Goal: Task Accomplishment & Management: Use online tool/utility

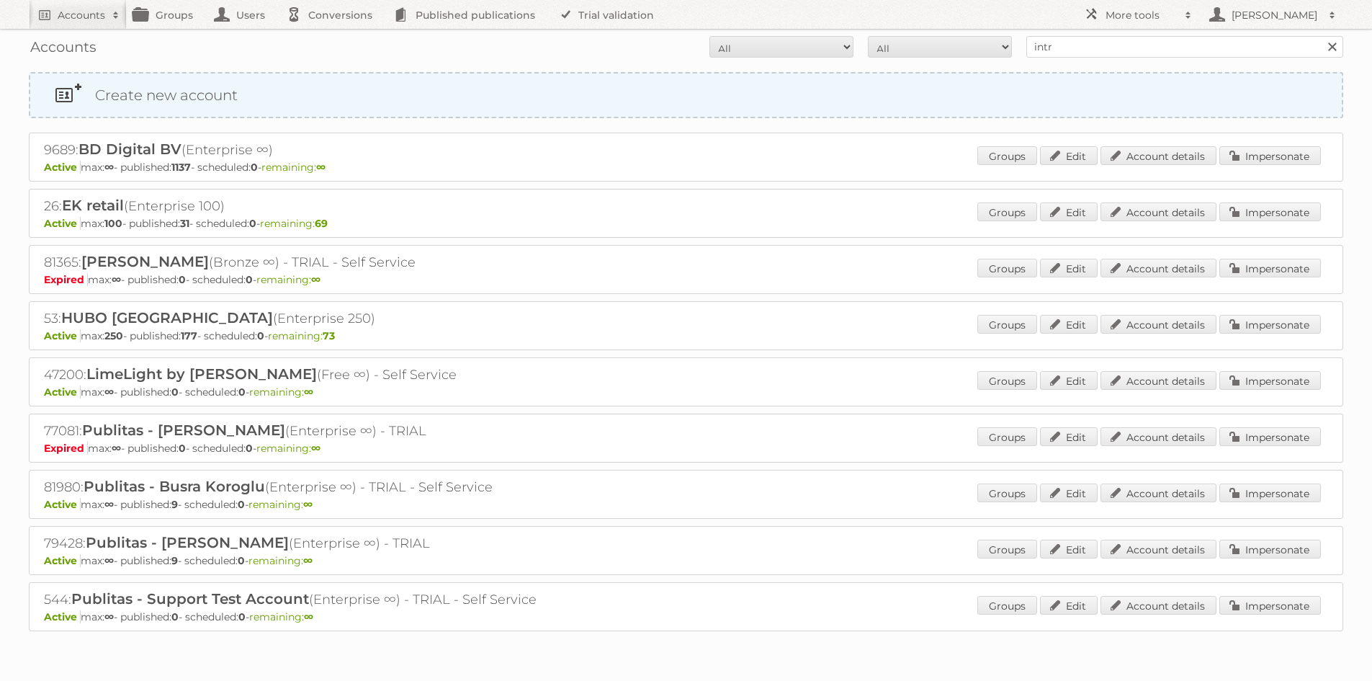
type input "intratuin"
click at [1321, 36] on input "Search" at bounding box center [1332, 47] width 22 height 22
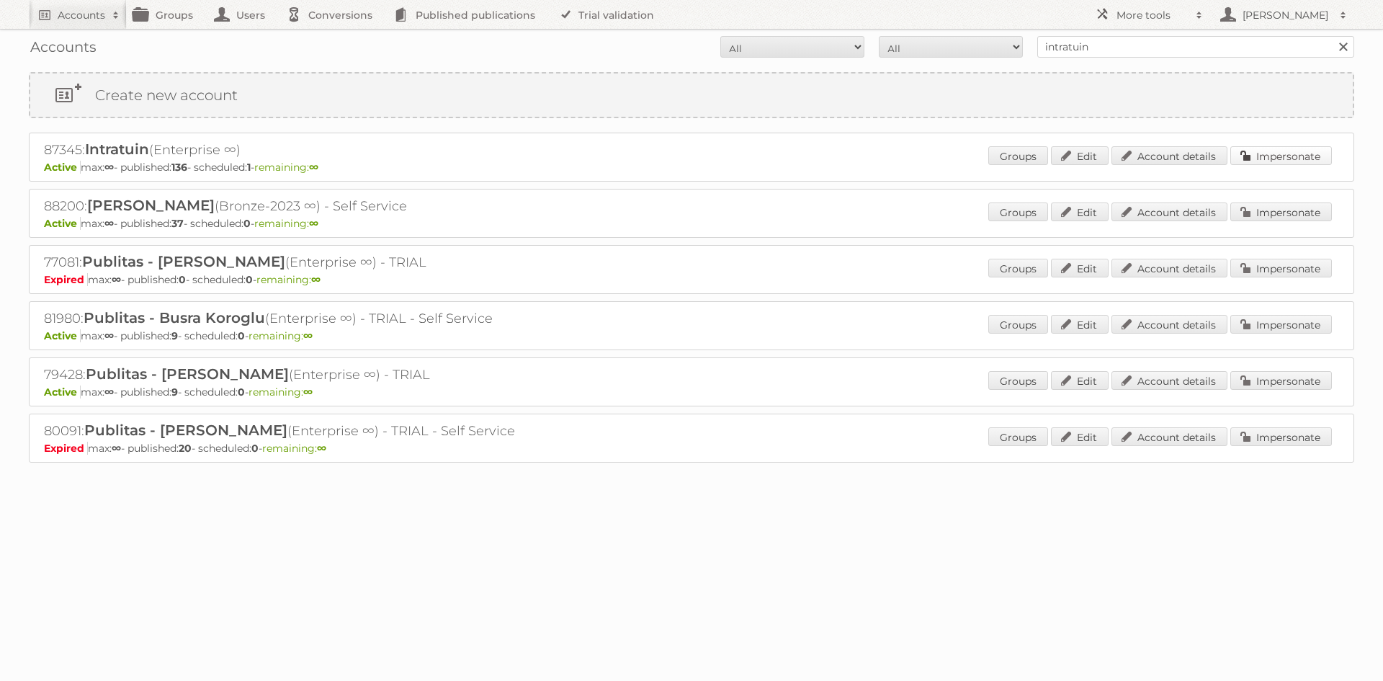
click at [1290, 148] on link "Impersonate" at bounding box center [1281, 155] width 102 height 19
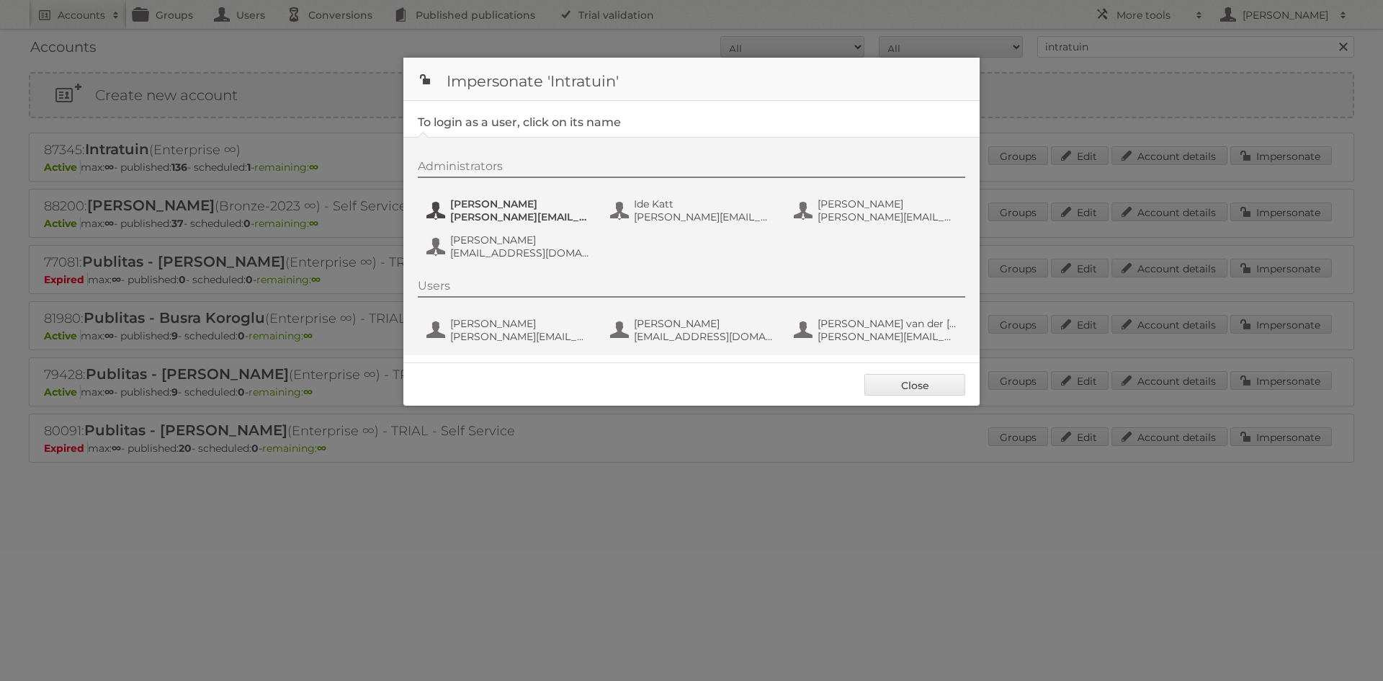
click at [475, 202] on span "Annika Clemens" at bounding box center [520, 203] width 140 height 13
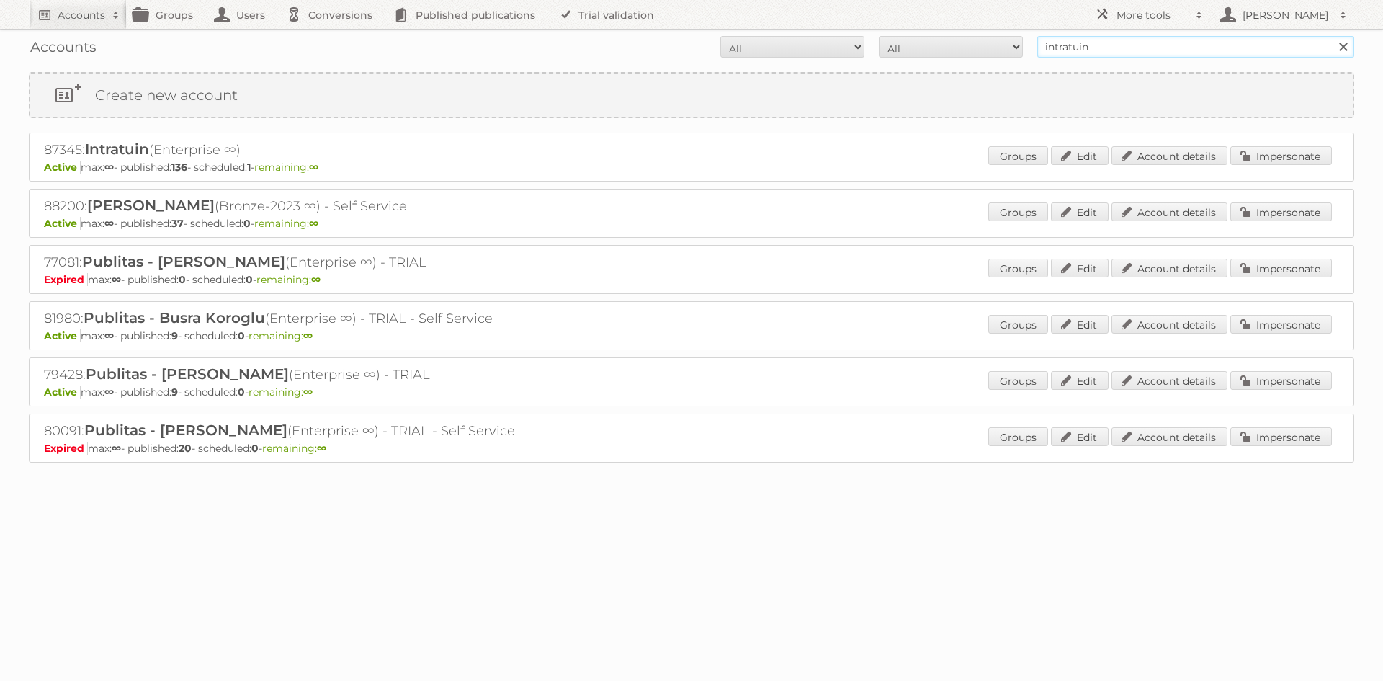
click at [1148, 51] on input "intratuin" at bounding box center [1195, 47] width 317 height 22
type input "poiesz"
click at [1332, 36] on input "Search" at bounding box center [1343, 47] width 22 height 22
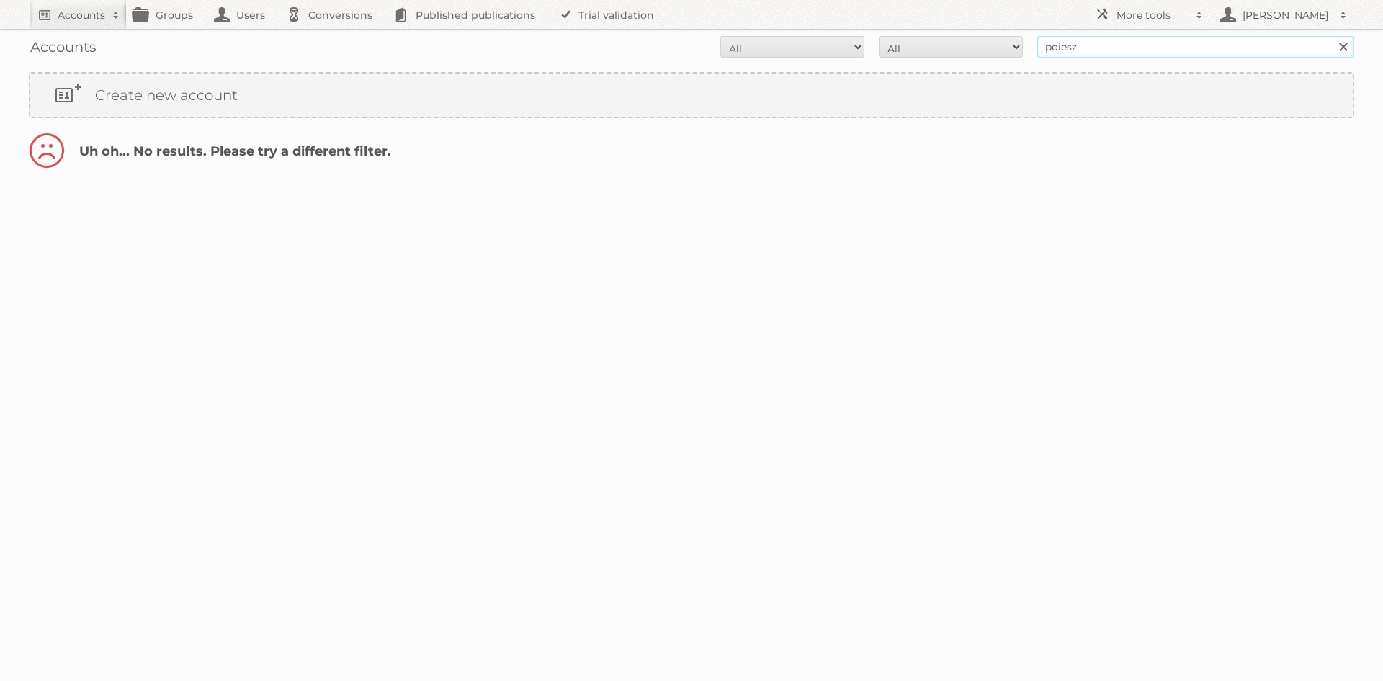
click at [1061, 51] on input "poiesz" at bounding box center [1195, 47] width 317 height 22
type input "okkinga"
click at [1332, 36] on input "Search" at bounding box center [1343, 47] width 22 height 22
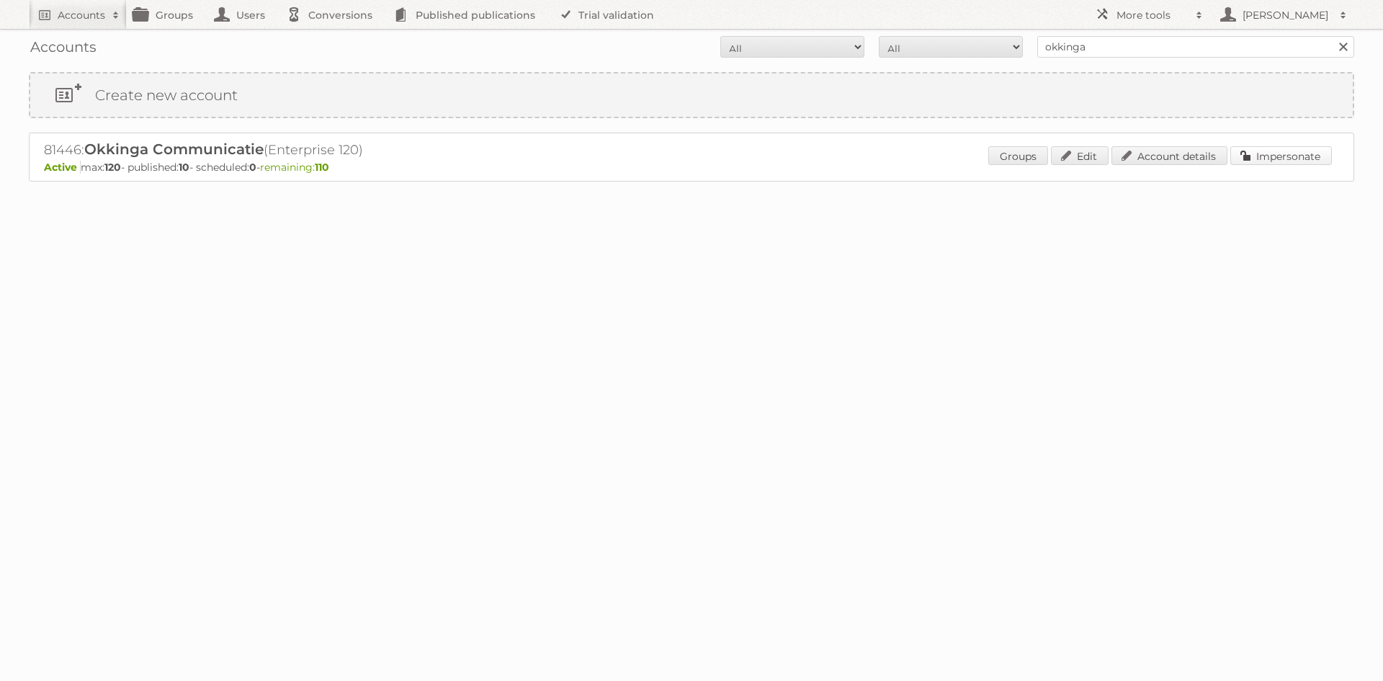
click at [1239, 158] on link "Impersonate" at bounding box center [1281, 155] width 102 height 19
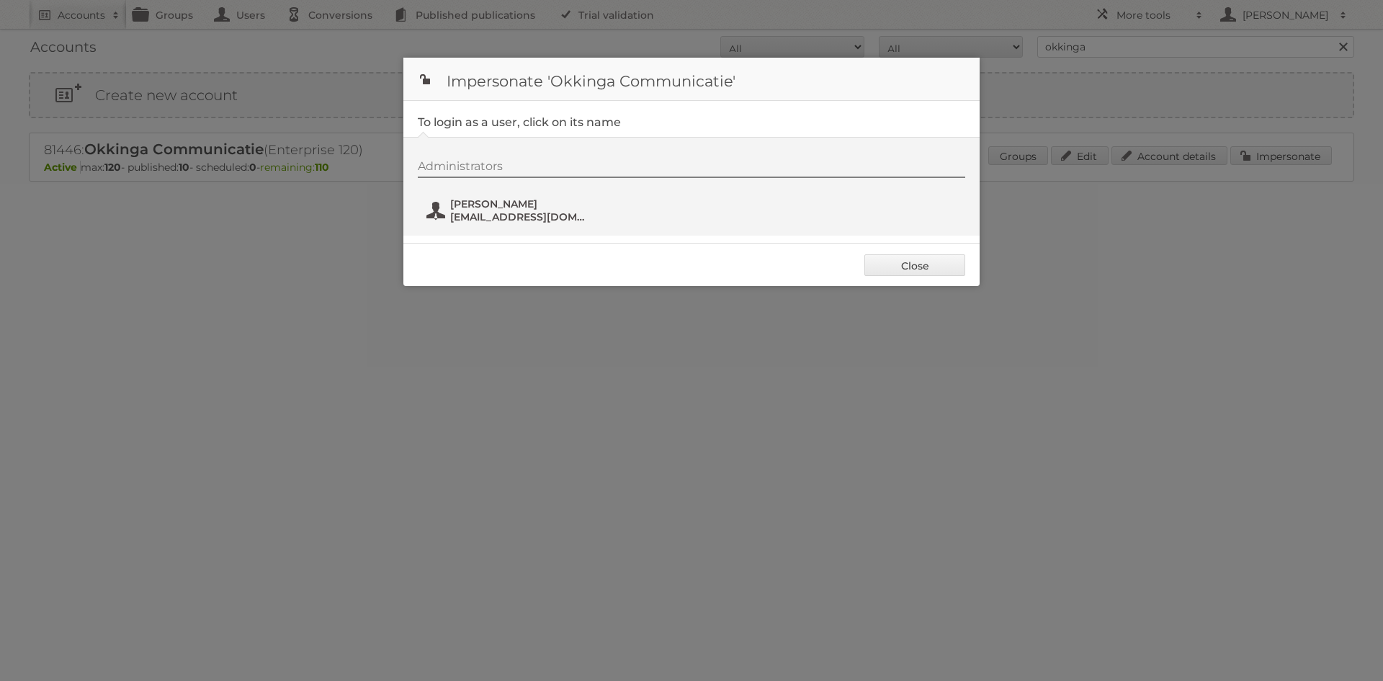
click at [522, 220] on span "administratie@okkinga.nl" at bounding box center [520, 216] width 140 height 13
